Goal: Navigation & Orientation: Go to known website

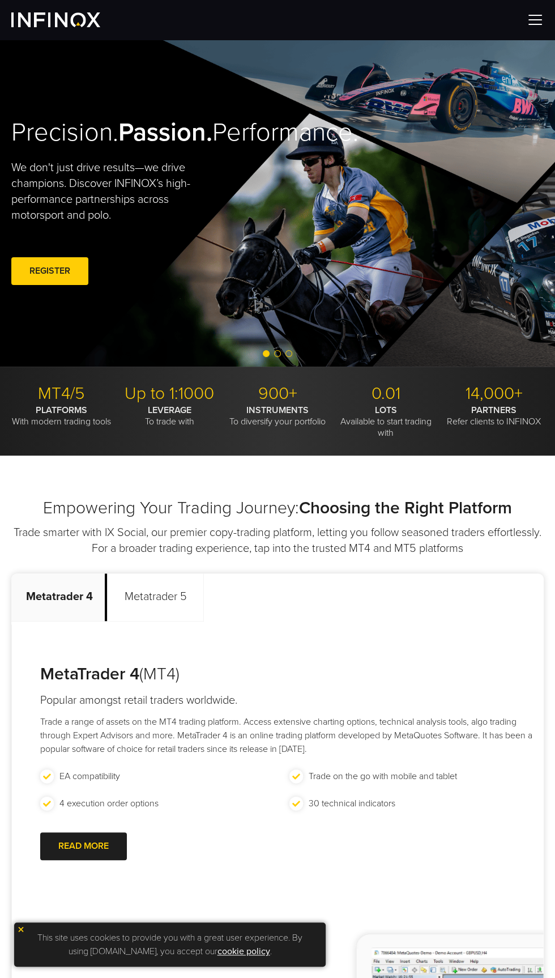
click at [541, 18] on img at bounding box center [535, 19] width 17 height 17
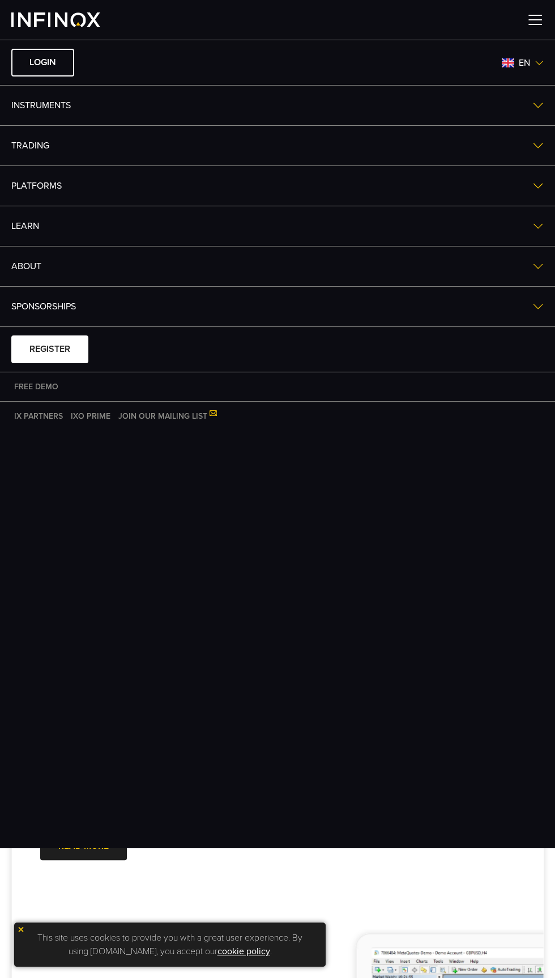
click at [541, 61] on img at bounding box center [539, 62] width 9 height 9
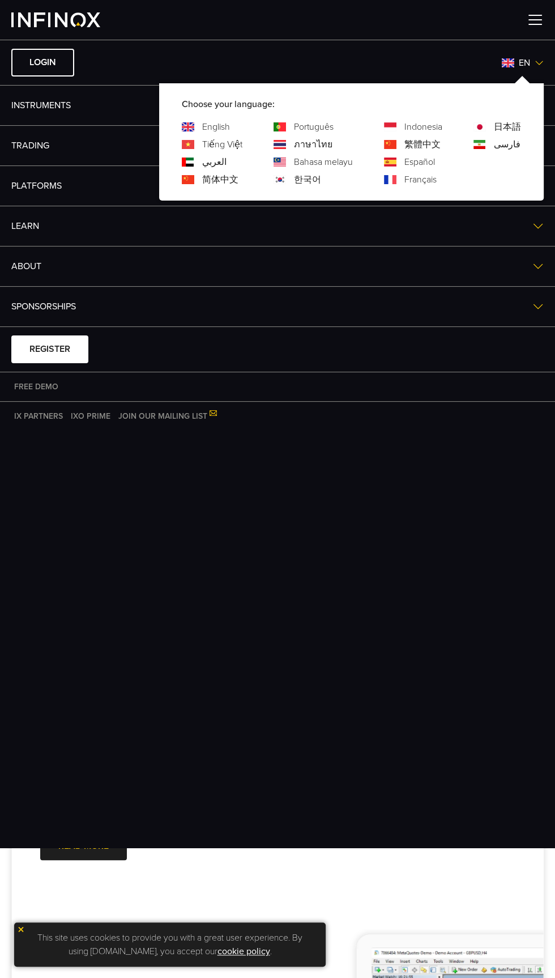
click at [431, 162] on link "Español" at bounding box center [420, 162] width 31 height 14
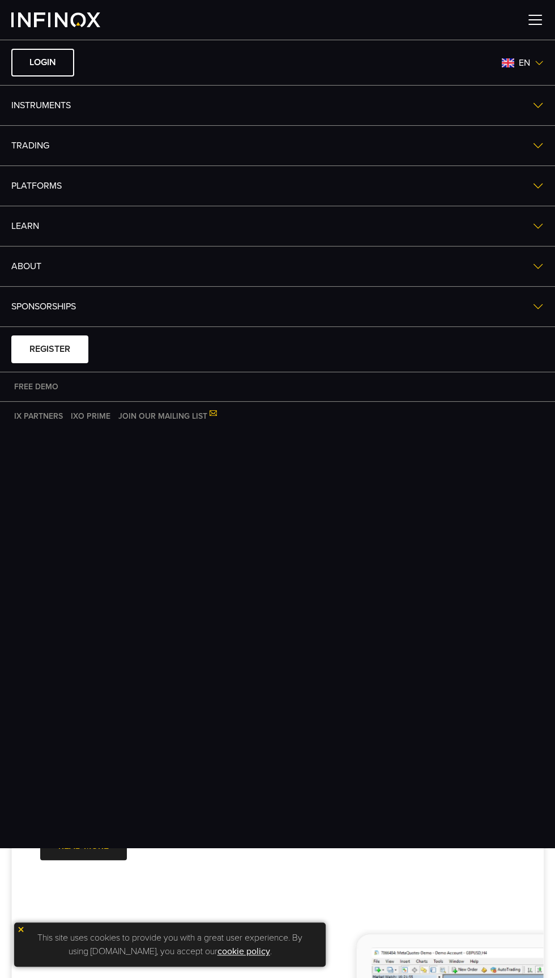
click at [540, 61] on img at bounding box center [539, 62] width 9 height 9
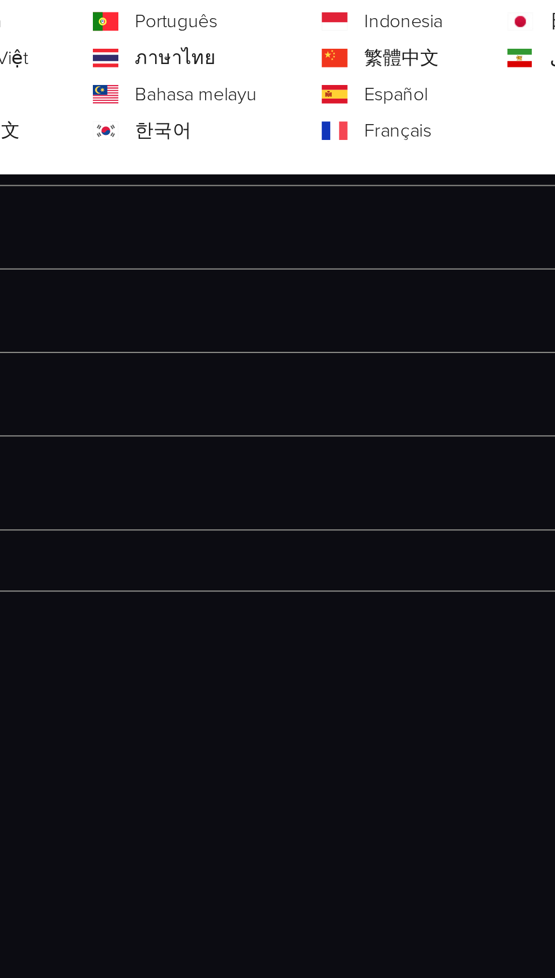
click at [431, 165] on link "Español" at bounding box center [420, 162] width 31 height 14
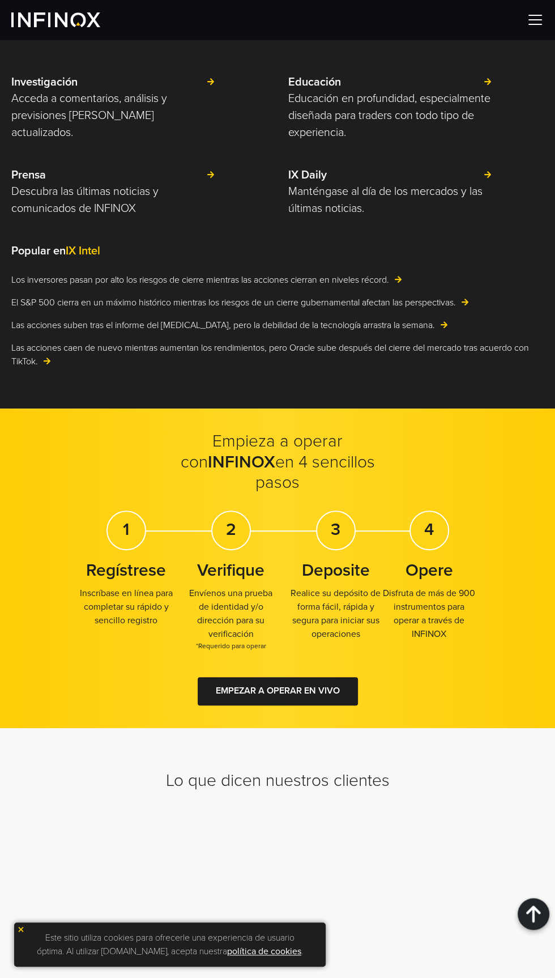
scroll to position [6711, 0]
